Goal: Task Accomplishment & Management: Use online tool/utility

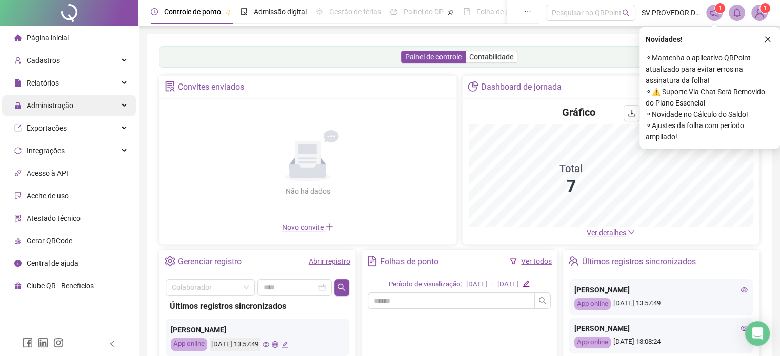
click at [53, 106] on span "Administração" at bounding box center [50, 105] width 47 height 8
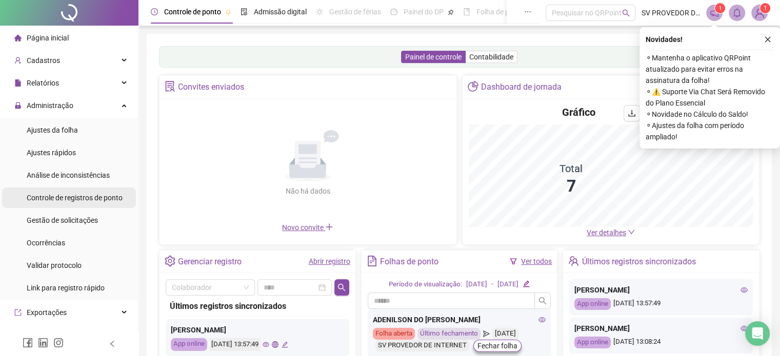
click at [64, 197] on span "Controle de registros de ponto" at bounding box center [75, 198] width 96 height 8
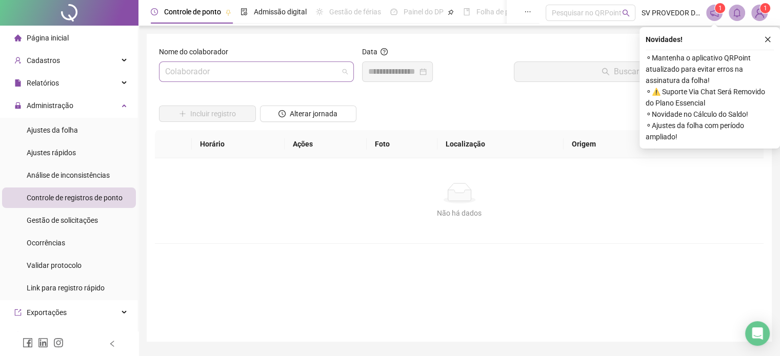
click at [243, 71] on input "search" at bounding box center [251, 71] width 173 height 19
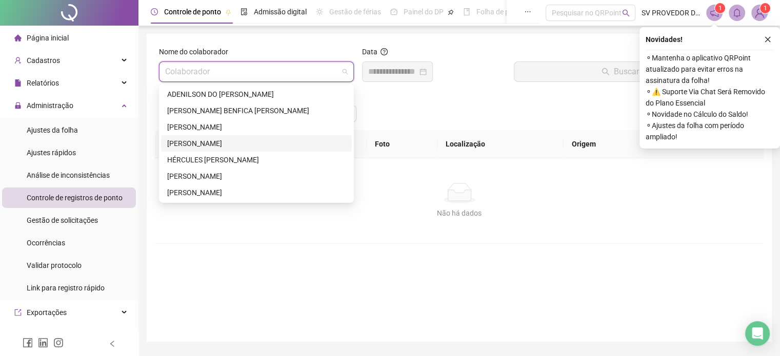
click at [207, 146] on div "[PERSON_NAME]" at bounding box center [256, 143] width 178 height 11
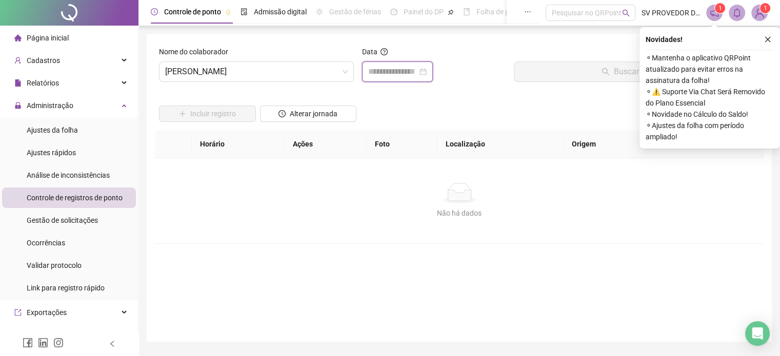
drag, startPoint x: 413, startPoint y: 71, endPoint x: 417, endPoint y: 78, distance: 8.0
click at [413, 71] on input at bounding box center [392, 72] width 49 height 12
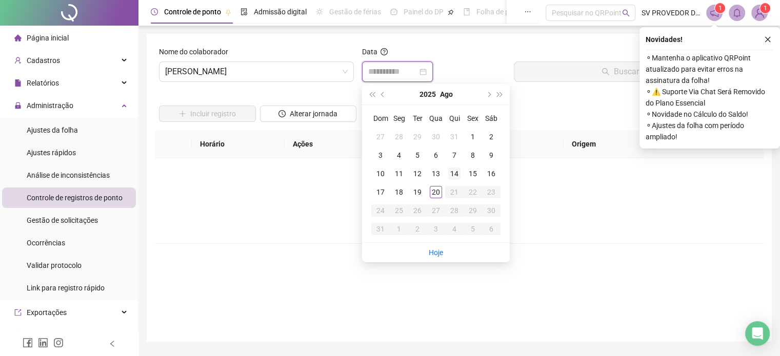
type input "**********"
click at [437, 189] on div "20" at bounding box center [436, 192] width 12 height 12
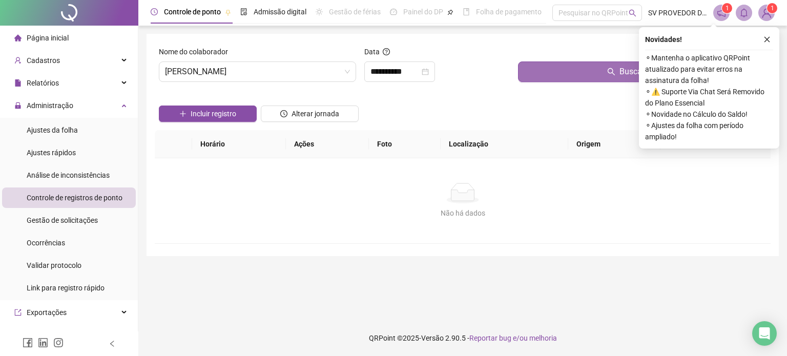
click at [579, 72] on button "Buscar registros" at bounding box center [642, 72] width 249 height 21
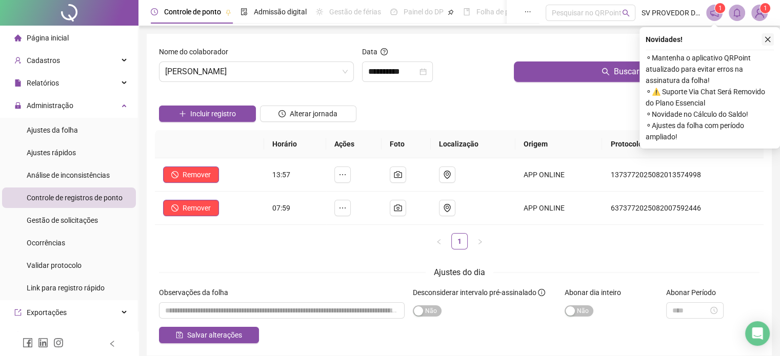
click at [769, 40] on icon "close" at bounding box center [767, 39] width 7 height 7
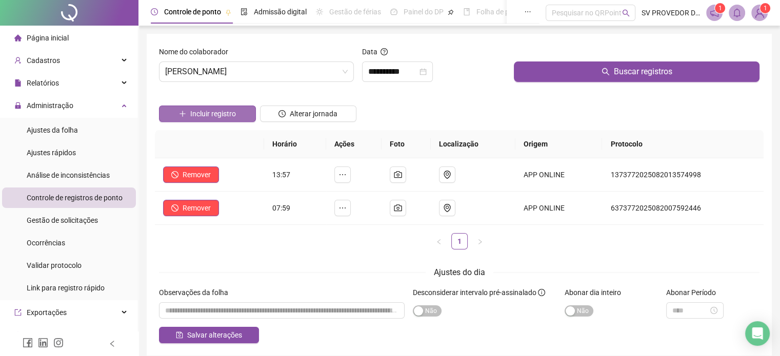
click at [196, 115] on span "Incluir registro" at bounding box center [213, 113] width 46 height 11
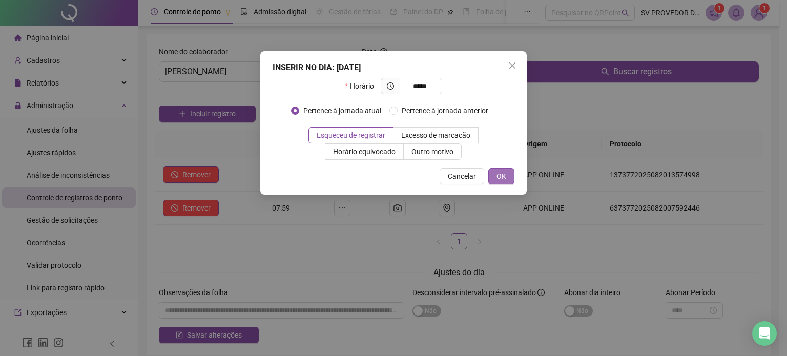
type input "*****"
click at [502, 176] on span "OK" at bounding box center [502, 176] width 10 height 11
